Goal: Transaction & Acquisition: Book appointment/travel/reservation

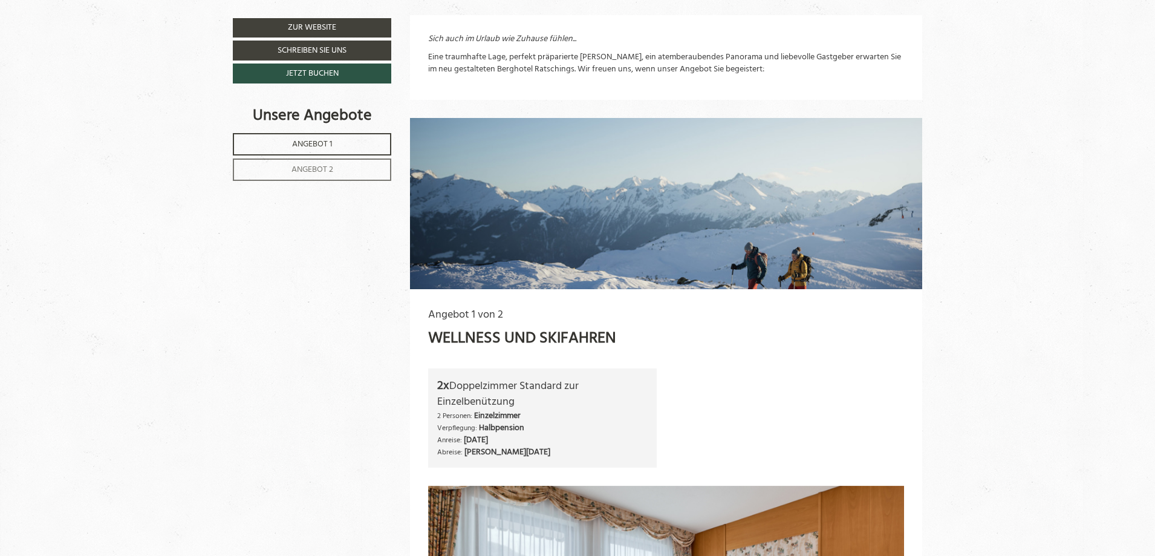
scroll to position [665, 0]
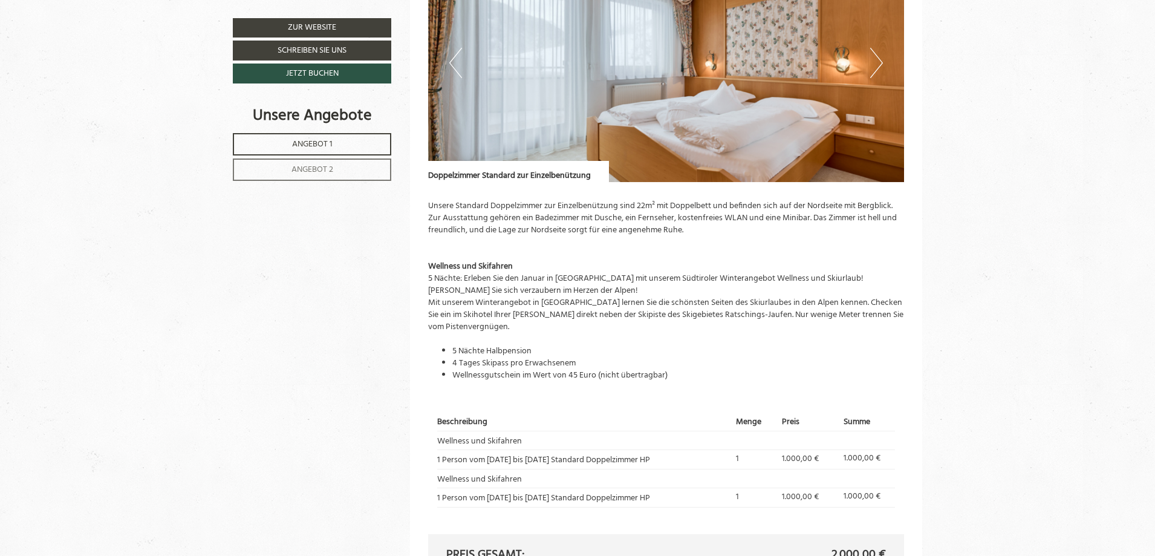
scroll to position [1207, 0]
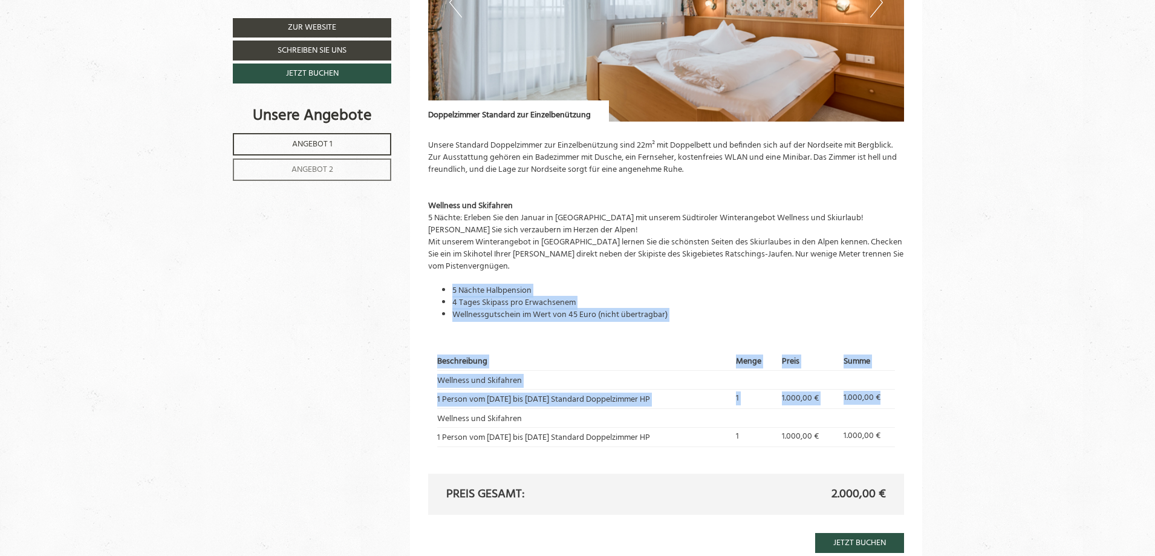
drag, startPoint x: 890, startPoint y: 396, endPoint x: 420, endPoint y: 287, distance: 483.1
click at [420, 287] on div "Angebot 1 von 2 Wellness und Skifahren 2x Doppelzimmer Standard zur Einzelbenüt…" at bounding box center [666, 129] width 513 height 884
copy div "5 Nächte Halbpension 4 Tages Skipass pro Erwachsenem Wellnessgutschein im Wert …"
